Goal: Check status: Check status

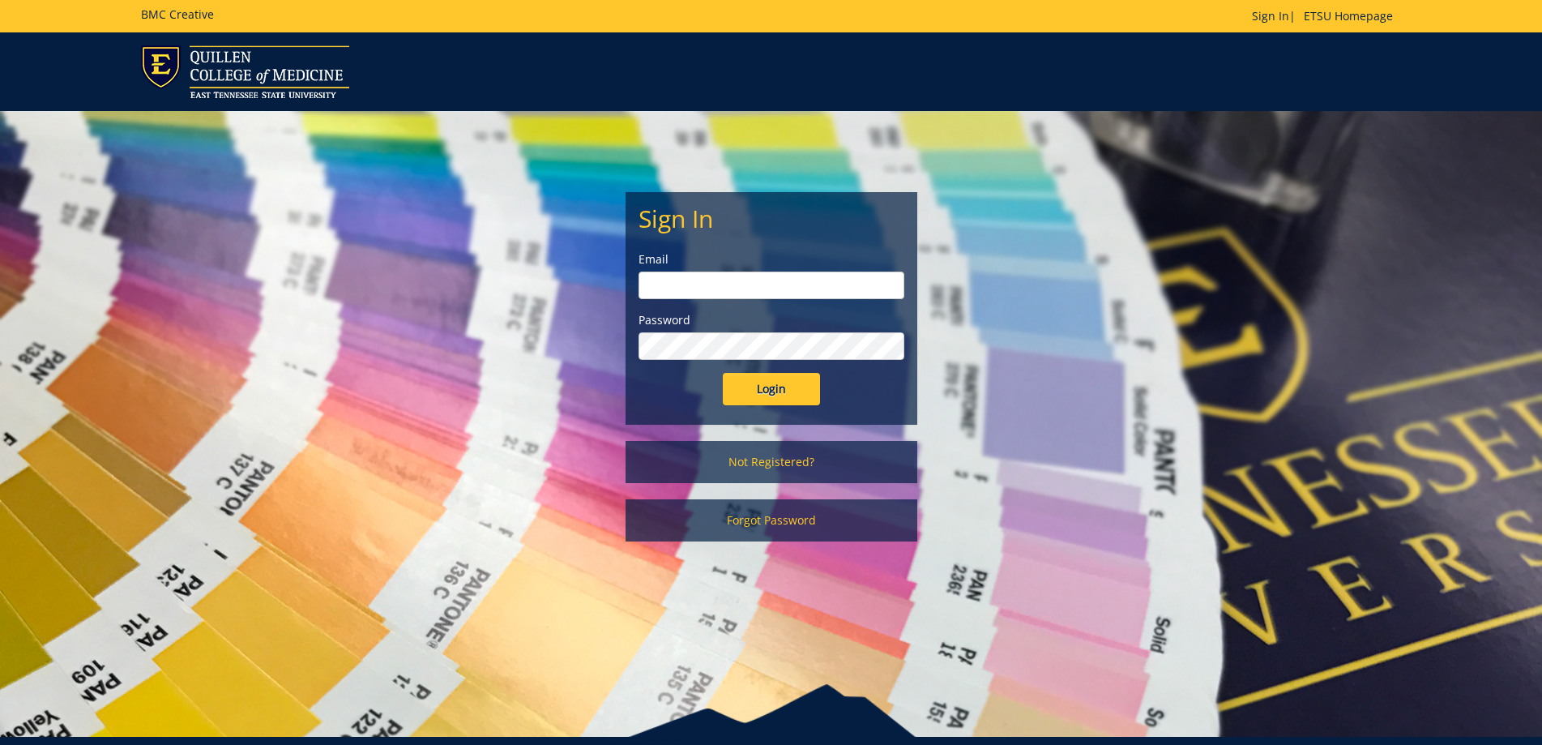
type input "[EMAIL_ADDRESS][DOMAIN_NAME]"
click at [781, 383] on input "Login" at bounding box center [771, 389] width 97 height 32
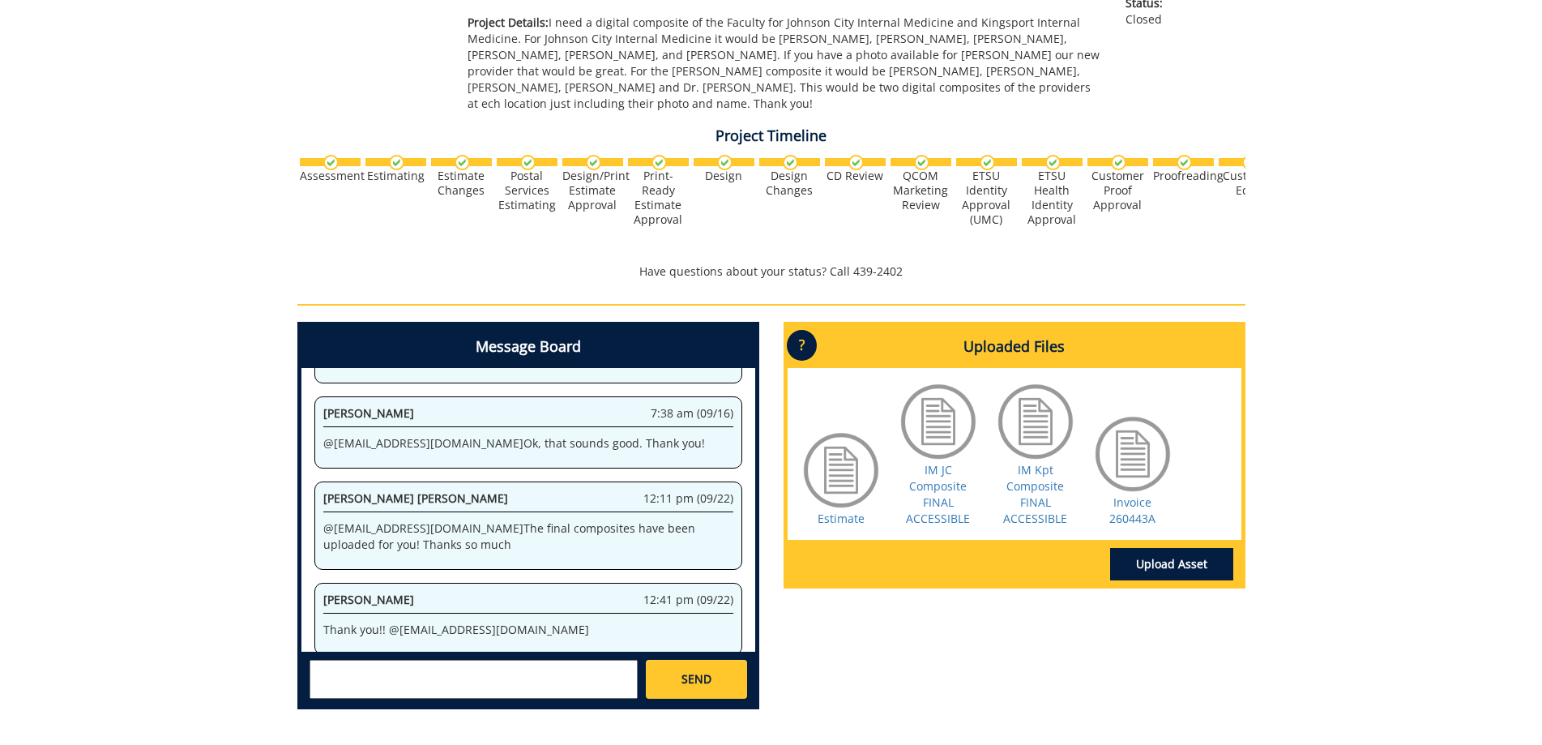
scroll to position [405, 0]
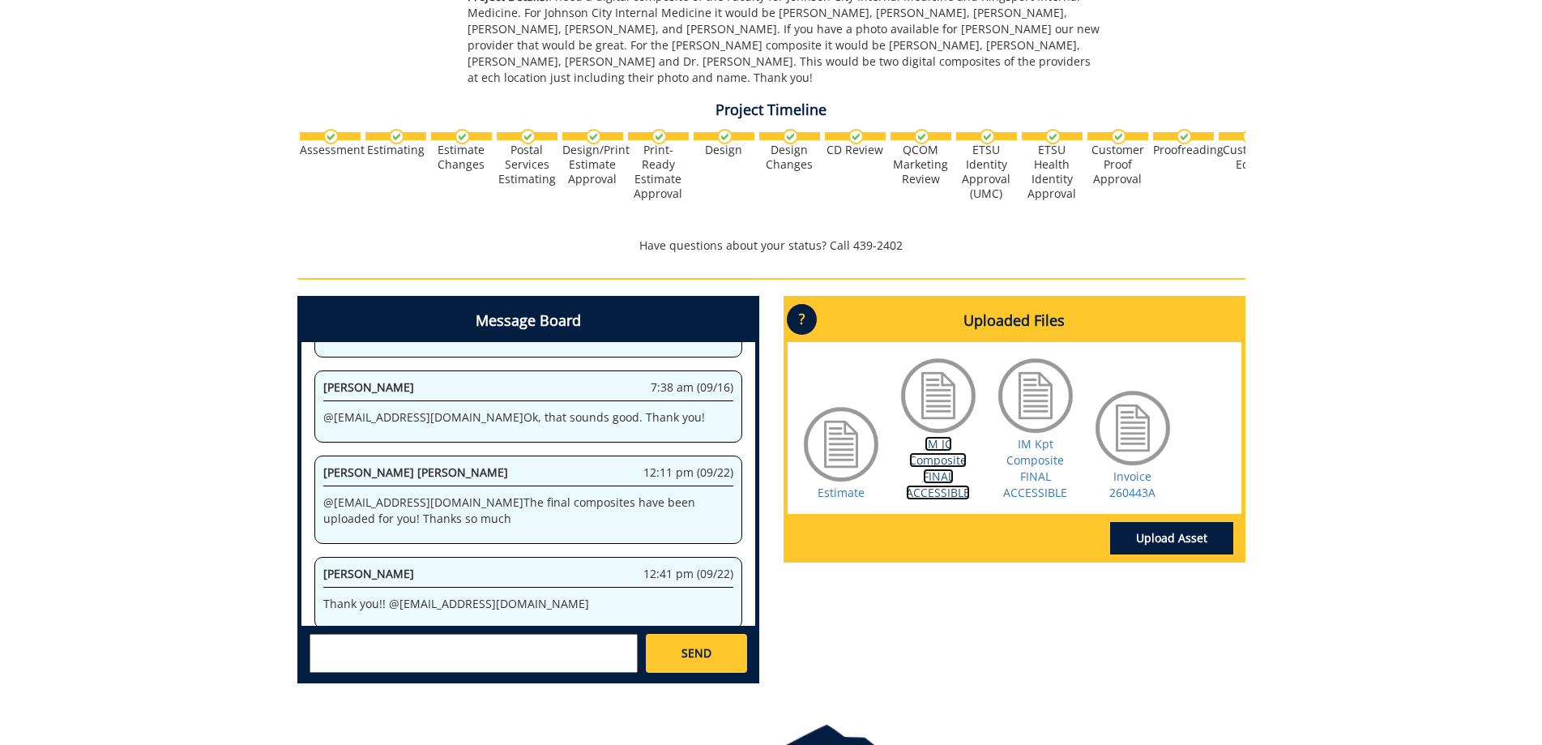
click at [947, 473] on link "IM JC Composite FINAL ACCESSIBLE" at bounding box center [938, 468] width 64 height 64
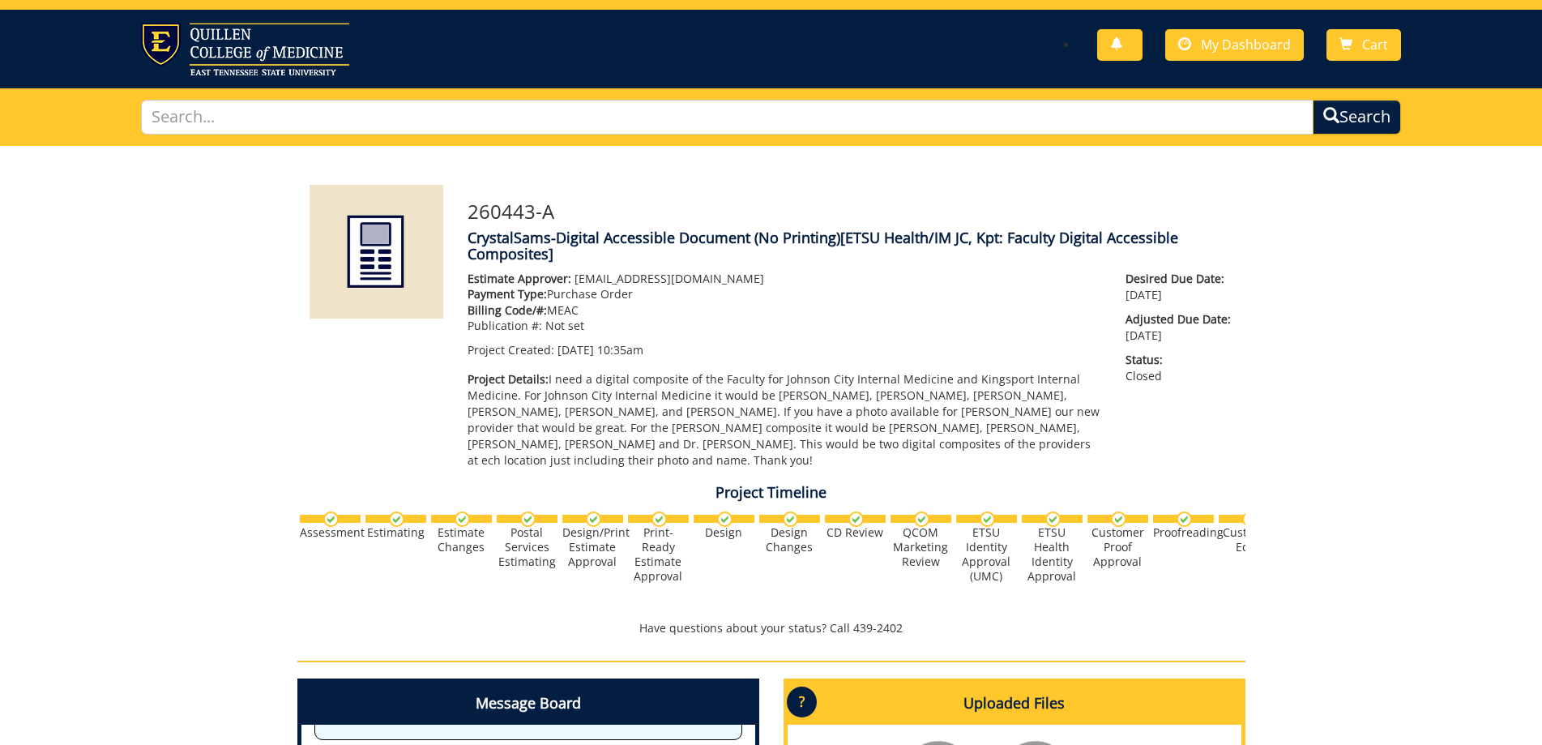
scroll to position [0, 0]
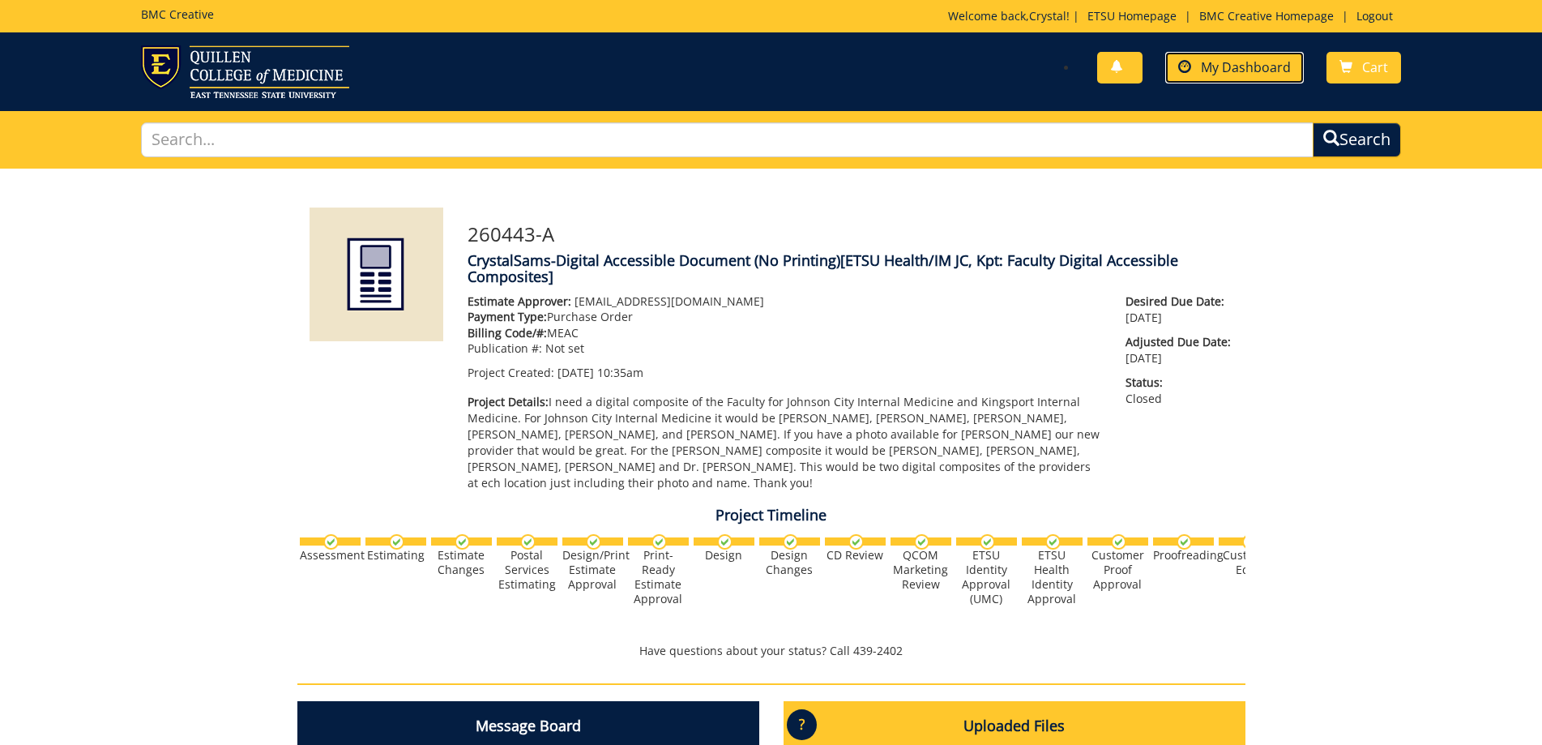
click at [1229, 71] on span "My Dashboard" at bounding box center [1246, 67] width 90 height 18
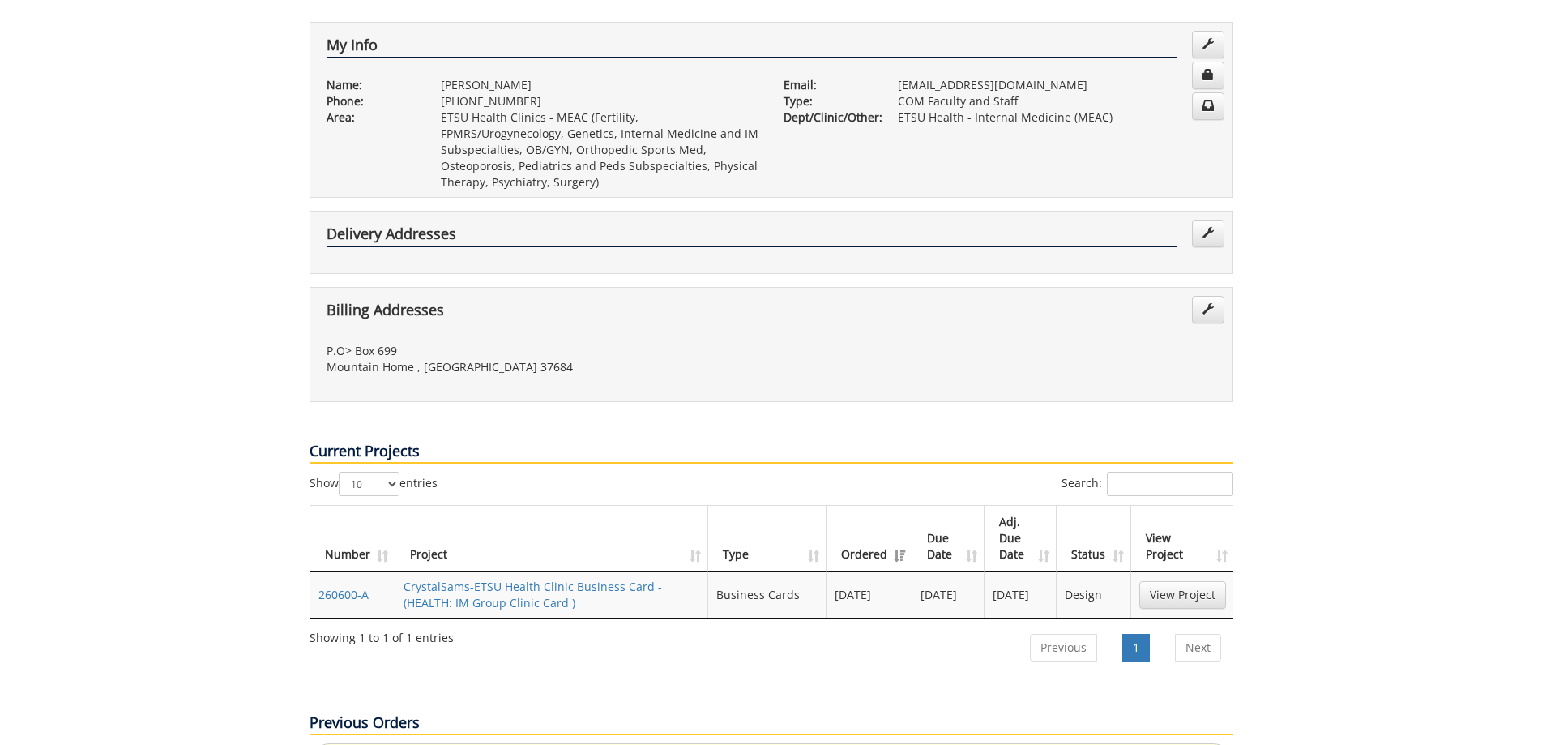
scroll to position [324, 0]
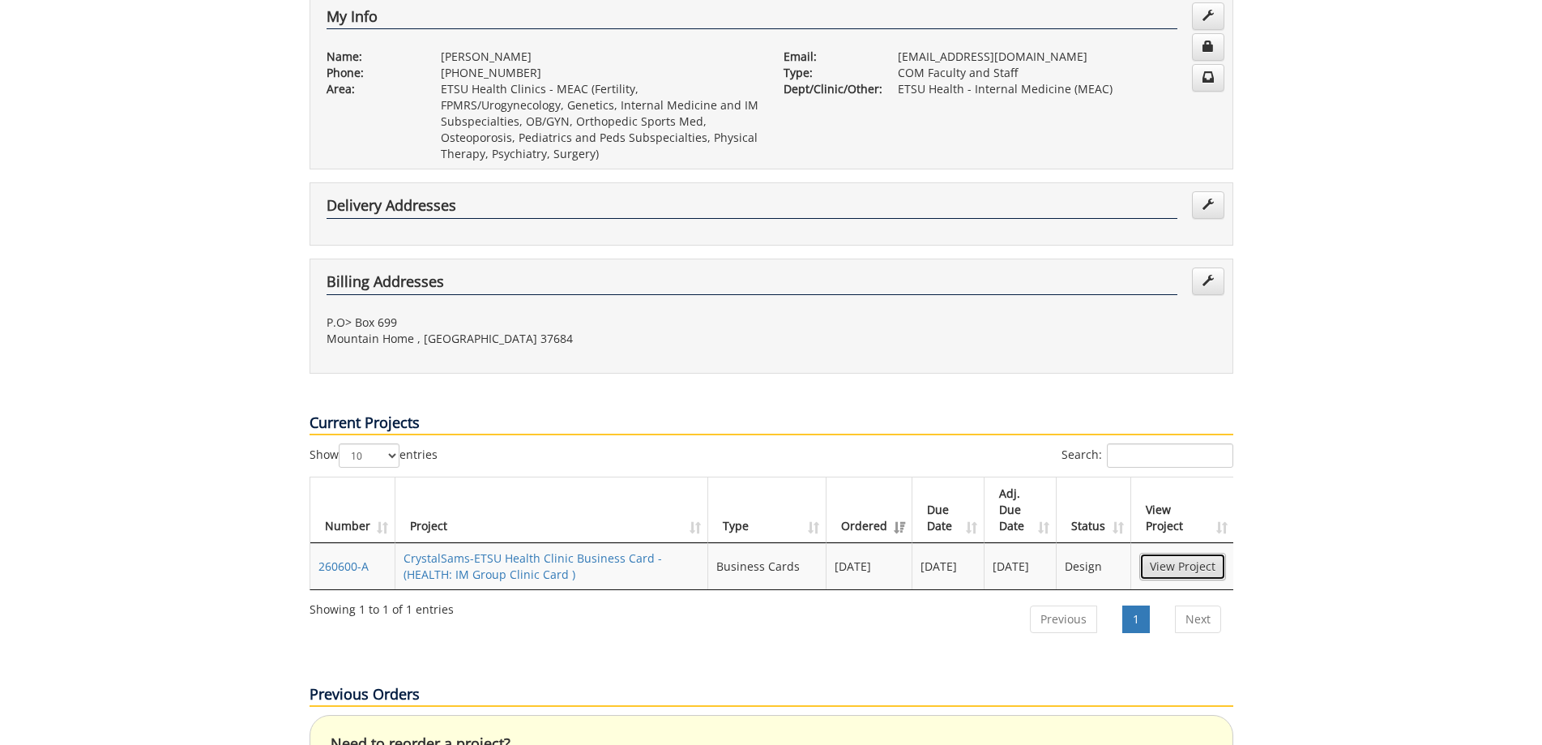
click at [1200, 553] on link "View Project" at bounding box center [1182, 567] width 87 height 28
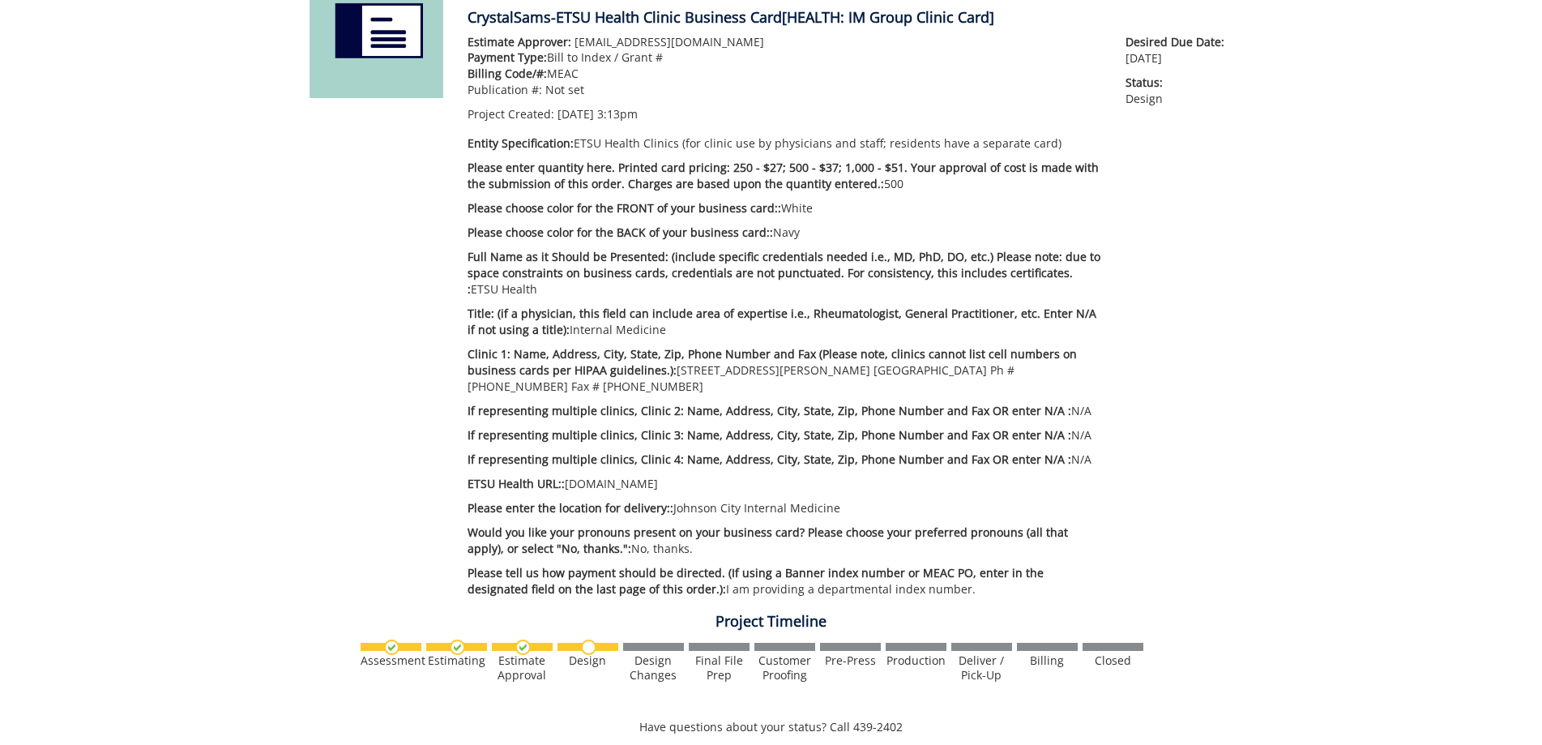
scroll to position [324, 0]
